Goal: Information Seeking & Learning: Find contact information

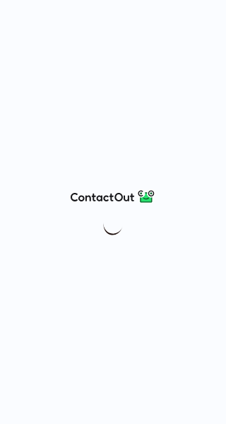
click at [107, 226] on img at bounding box center [113, 224] width 24 height 24
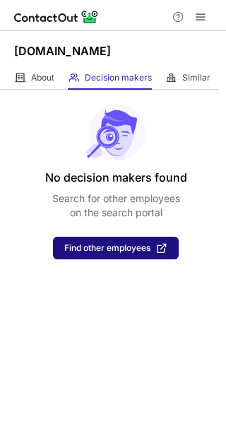
click at [95, 250] on span "Find other employees" at bounding box center [107, 248] width 86 height 10
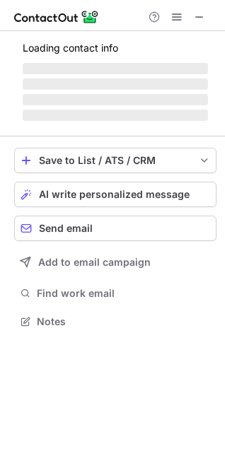
scroll to position [312, 225]
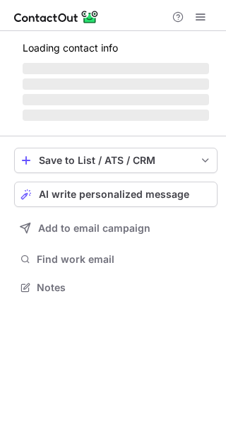
scroll to position [286, 226]
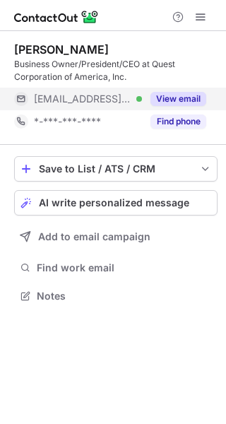
click at [195, 95] on button "View email" at bounding box center [179, 99] width 56 height 14
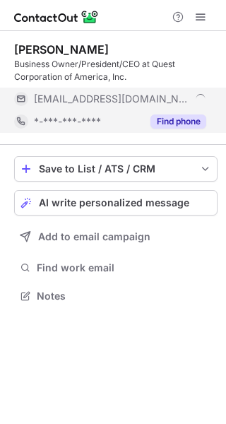
click at [185, 127] on button "Find phone" at bounding box center [179, 122] width 56 height 14
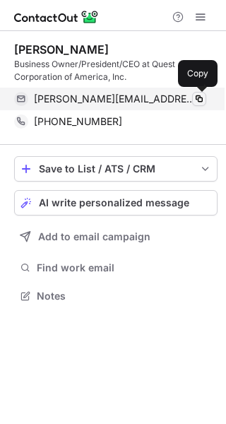
click at [194, 100] on span at bounding box center [199, 98] width 11 height 11
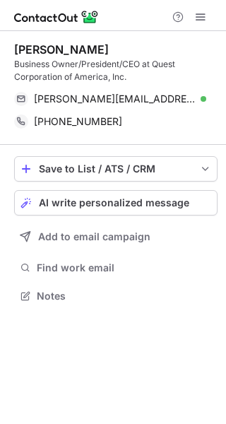
scroll to position [286, 226]
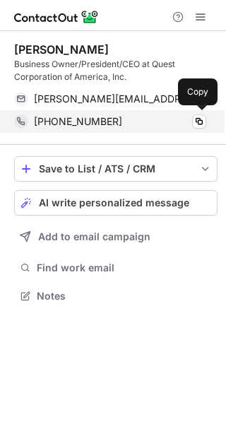
drag, startPoint x: 136, startPoint y: 118, endPoint x: 102, endPoint y: 120, distance: 34.7
click at [102, 120] on div "+18134948505" at bounding box center [120, 121] width 172 height 13
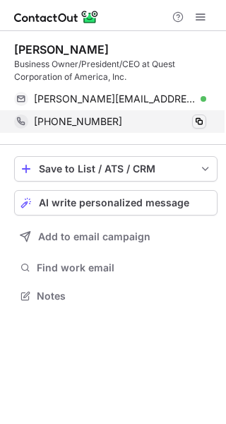
click at [196, 119] on span at bounding box center [199, 121] width 11 height 11
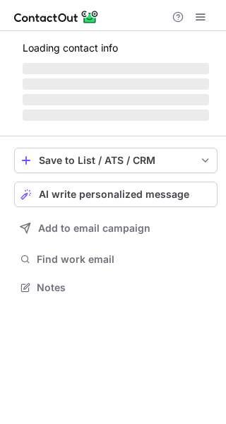
scroll to position [274, 226]
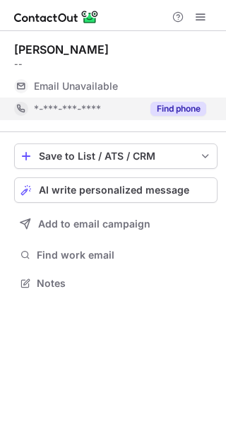
click at [183, 107] on button "Find phone" at bounding box center [179, 109] width 56 height 14
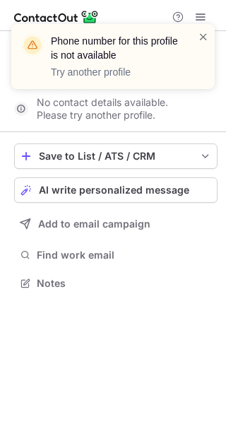
scroll to position [251, 226]
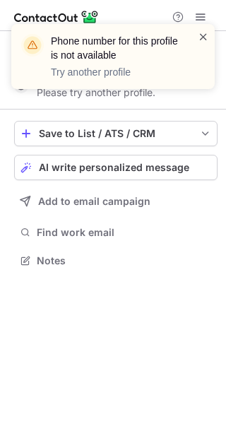
click at [205, 36] on span at bounding box center [203, 37] width 11 height 14
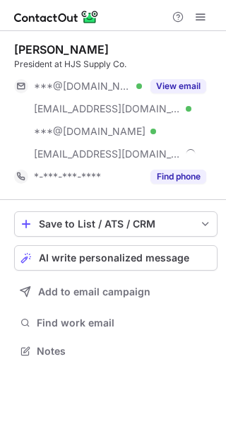
scroll to position [341, 226]
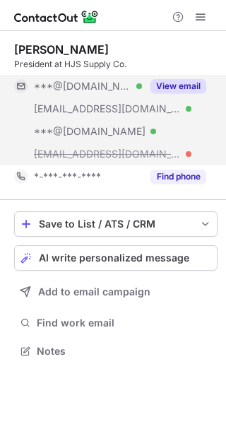
click at [175, 83] on button "View email" at bounding box center [179, 86] width 56 height 14
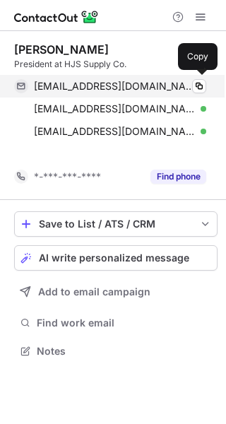
scroll to position [319, 226]
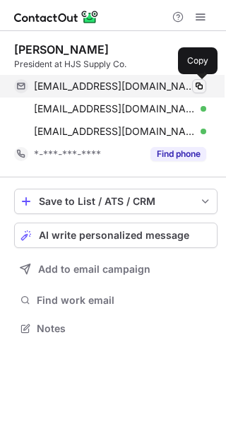
click at [198, 87] on span at bounding box center [199, 86] width 11 height 11
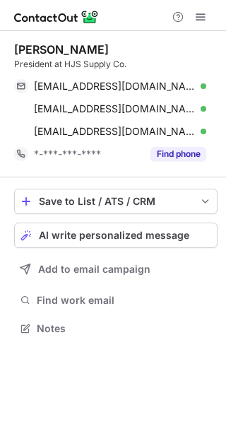
scroll to position [319, 226]
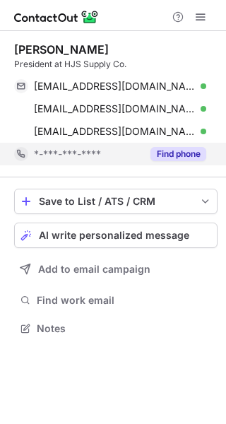
click at [189, 160] on button "Find phone" at bounding box center [179, 154] width 56 height 14
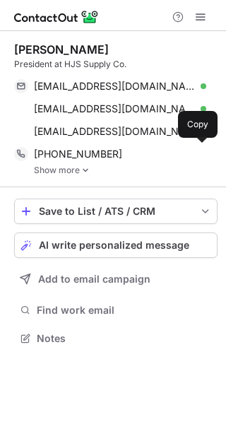
scroll to position [329, 226]
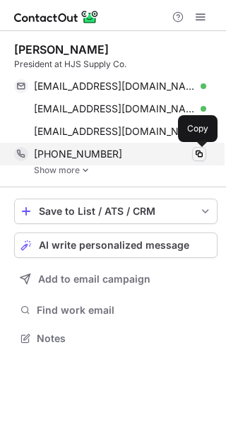
click at [193, 156] on button at bounding box center [199, 154] width 14 height 14
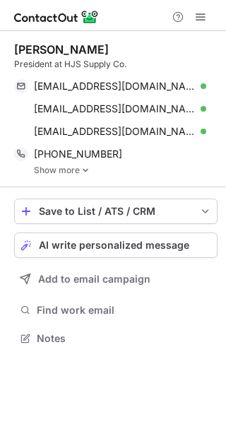
scroll to position [329, 226]
click at [52, 170] on link "Show more" at bounding box center [126, 170] width 184 height 10
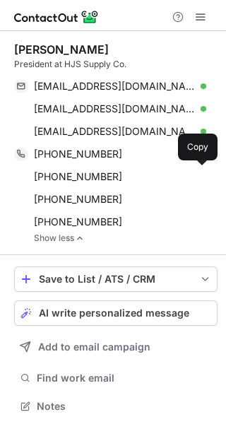
scroll to position [397, 216]
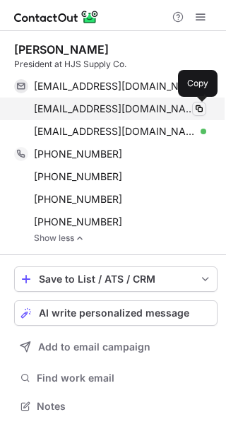
click at [198, 105] on span at bounding box center [199, 108] width 11 height 11
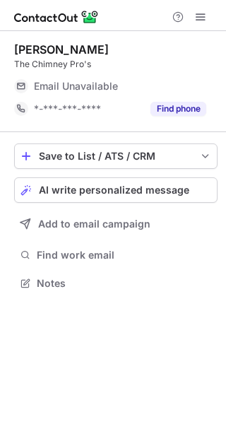
scroll to position [274, 226]
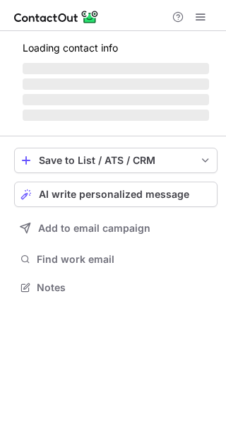
scroll to position [309, 226]
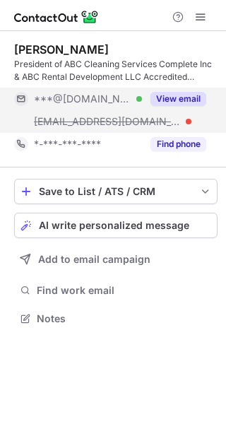
click at [197, 95] on button "View email" at bounding box center [179, 99] width 56 height 14
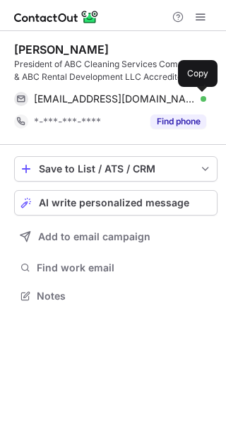
scroll to position [286, 226]
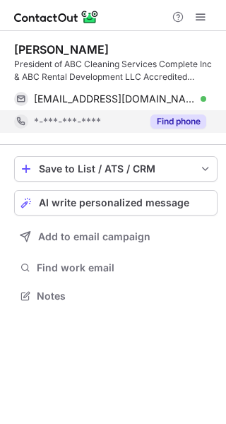
click at [182, 119] on button "Find phone" at bounding box center [179, 122] width 56 height 14
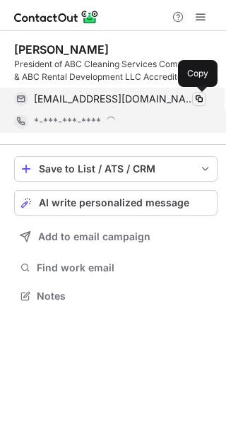
click at [201, 99] on span at bounding box center [199, 98] width 11 height 11
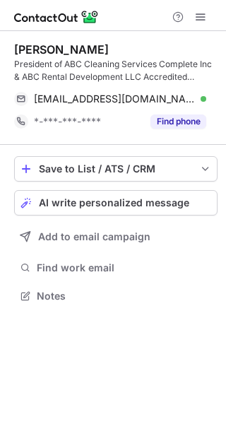
scroll to position [286, 226]
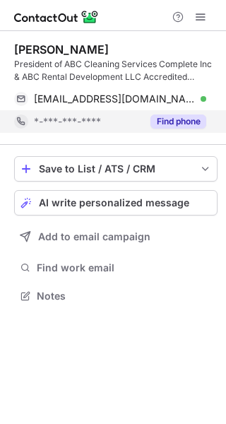
click at [167, 121] on button "Find phone" at bounding box center [179, 122] width 56 height 14
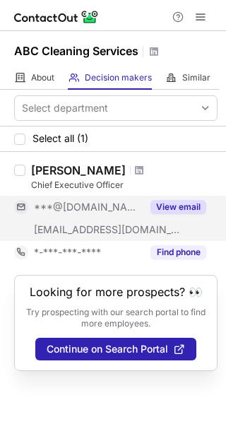
click at [168, 199] on div "View email" at bounding box center [174, 207] width 64 height 23
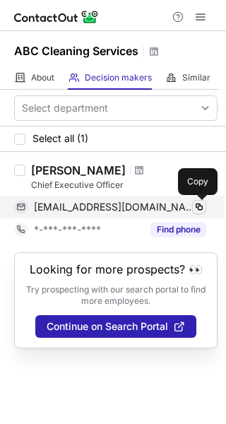
click at [201, 204] on span at bounding box center [199, 206] width 11 height 11
